Goal: Task Accomplishment & Management: Manage account settings

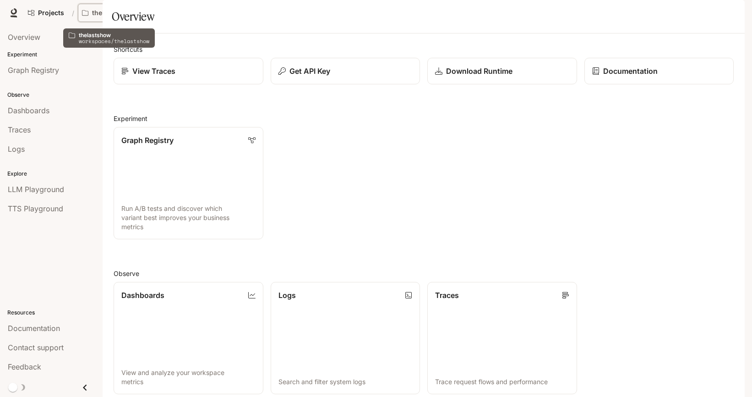
click at [120, 12] on p "thelastshow" at bounding box center [111, 13] width 39 height 8
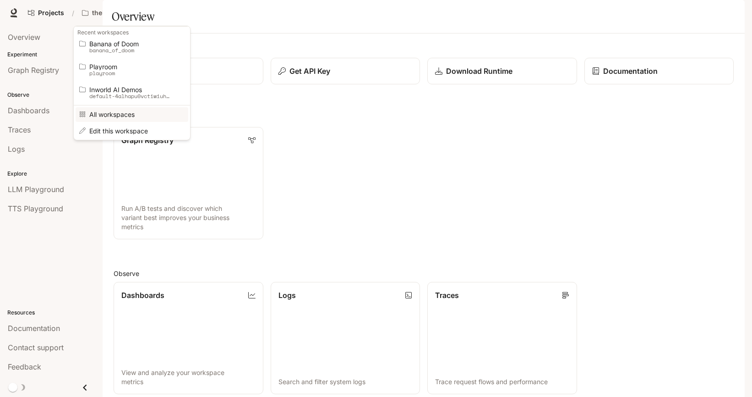
click at [110, 116] on span "All workspaces" at bounding box center [130, 114] width 82 height 7
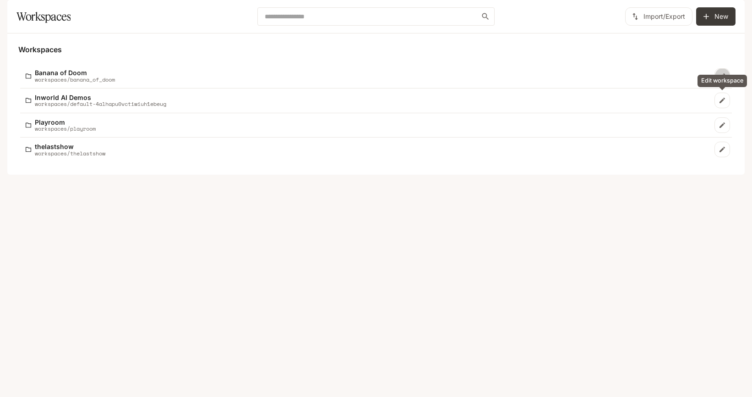
click at [717, 84] on link "Edit workspace" at bounding box center [722, 76] width 16 height 16
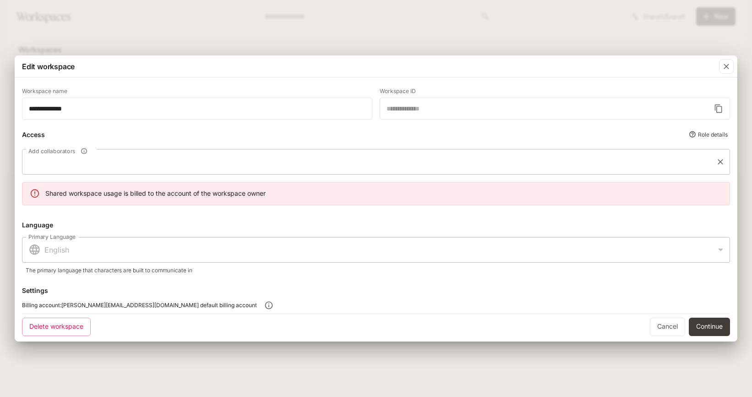
click at [162, 165] on input "Add collaborators" at bounding box center [369, 161] width 686 height 17
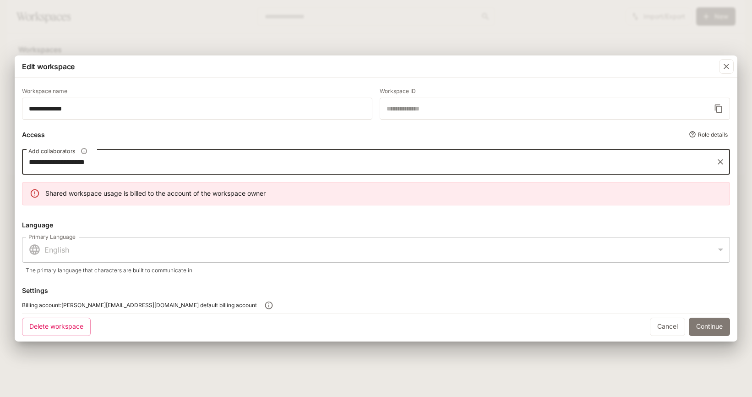
type input "**********"
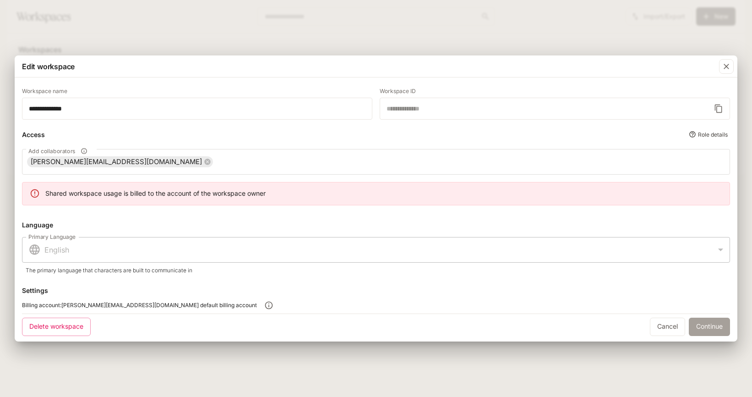
click at [713, 325] on button "Continue" at bounding box center [709, 326] width 41 height 18
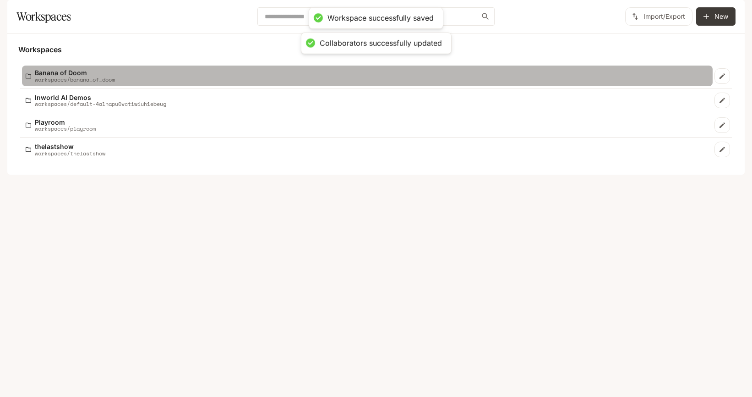
click at [322, 82] on div "Banana of Doom workspaces/banana_of_doom" at bounding box center [367, 75] width 683 height 13
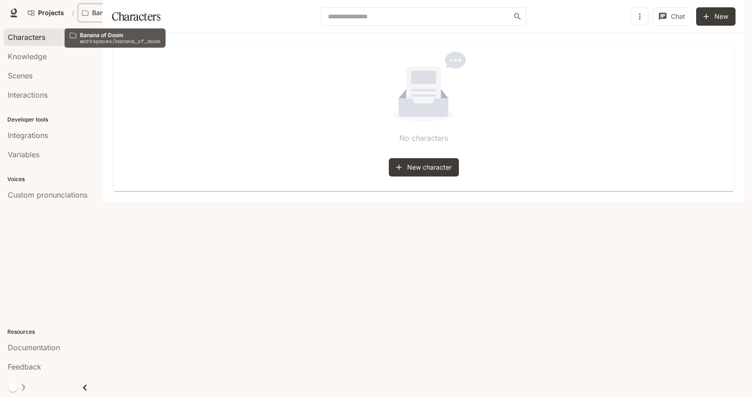
click at [123, 4] on button "Banana of Doom" at bounding box center [118, 13] width 80 height 18
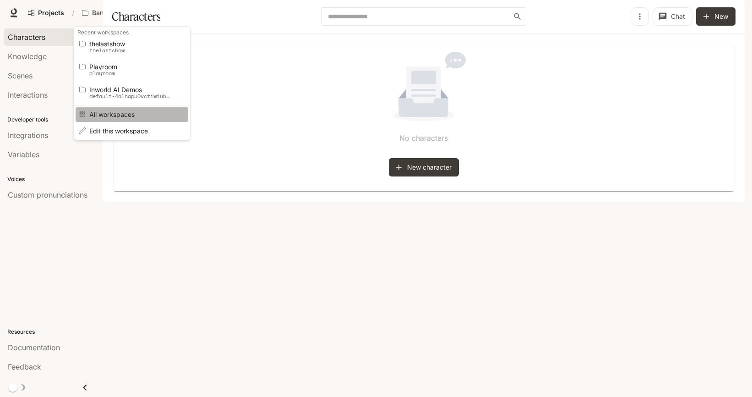
click at [124, 114] on span "All workspaces" at bounding box center [130, 114] width 82 height 7
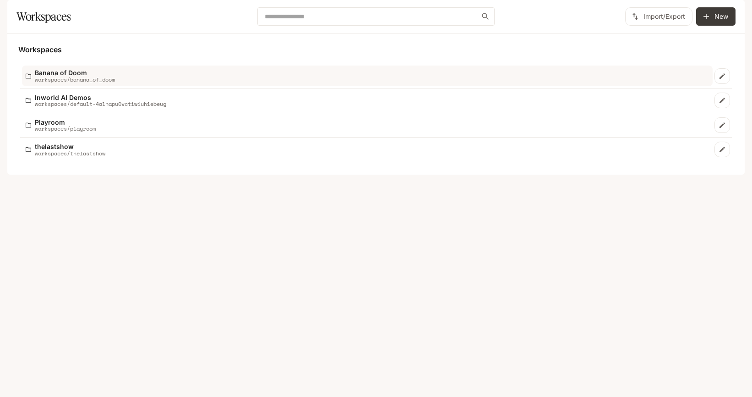
click at [379, 82] on div "Banana of Doom workspaces/banana_of_doom" at bounding box center [367, 75] width 683 height 13
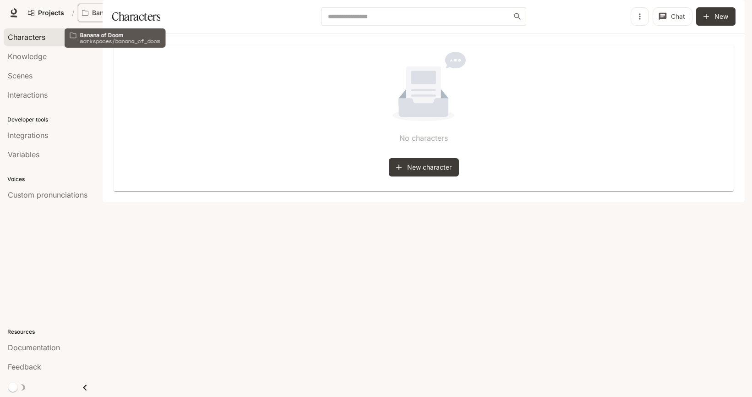
click at [105, 15] on p "Banana of Doom" at bounding box center [117, 13] width 51 height 8
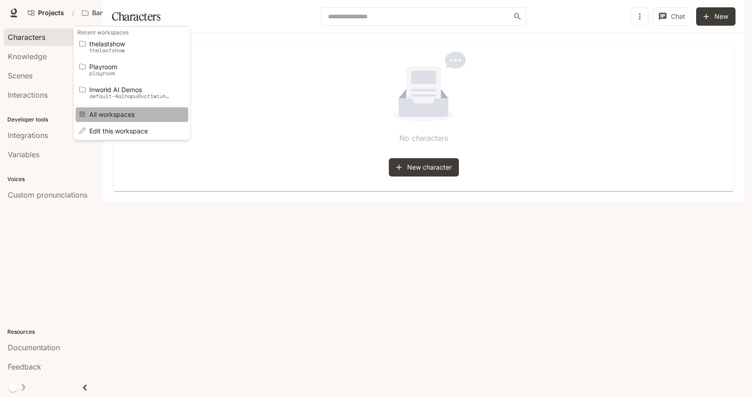
click at [116, 115] on span "All workspaces" at bounding box center [130, 114] width 82 height 7
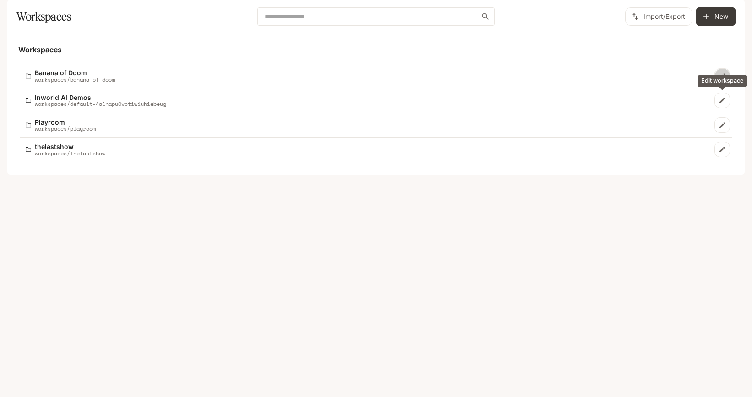
click at [722, 79] on icon "Edit workspace" at bounding box center [721, 75] width 5 height 5
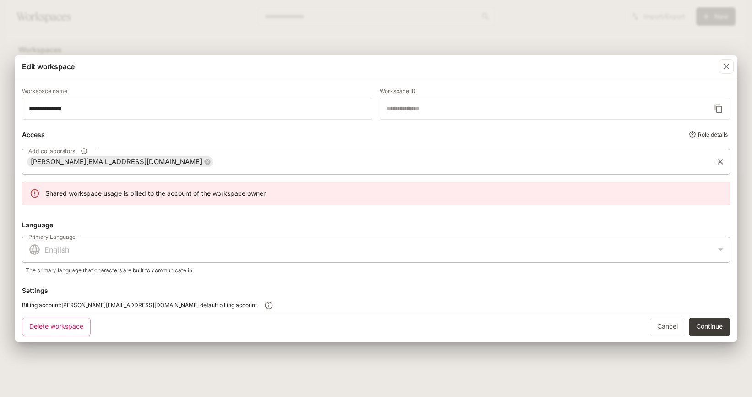
click at [214, 161] on input "Add collaborators" at bounding box center [463, 161] width 498 height 17
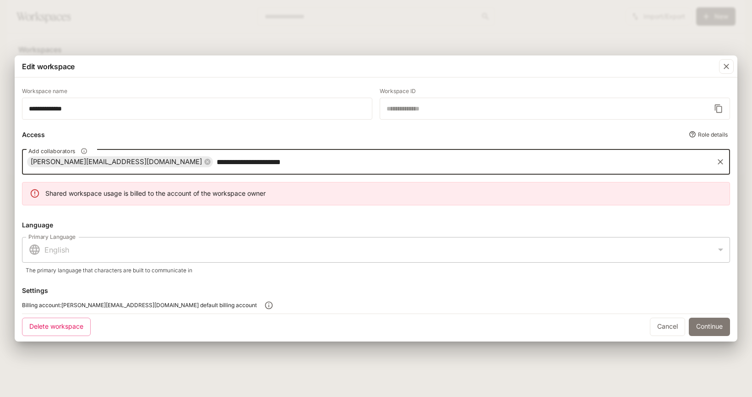
type input "**********"
click at [703, 323] on button "Continue" at bounding box center [709, 326] width 41 height 18
